Goal: Information Seeking & Learning: Learn about a topic

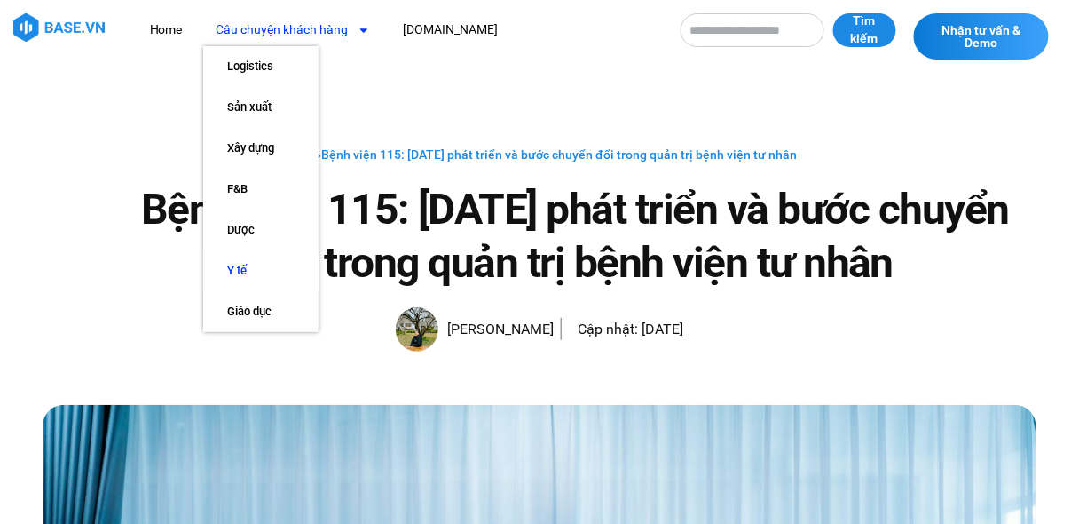
click at [241, 264] on link "Y tế" at bounding box center [260, 270] width 115 height 41
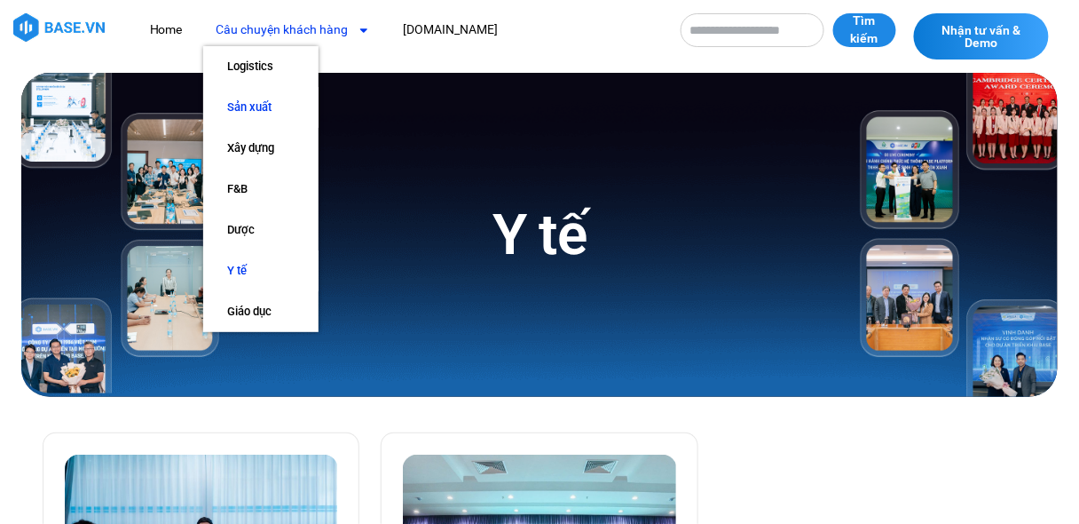
click at [250, 106] on link "Sản xuất" at bounding box center [260, 107] width 115 height 41
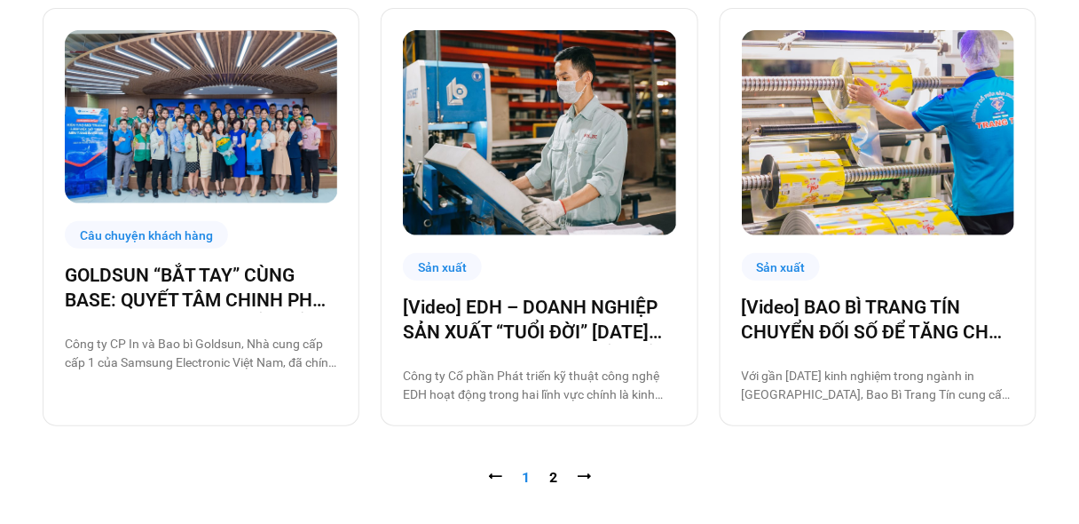
scroll to position [1846, 0]
